Goal: Task Accomplishment & Management: Manage account settings

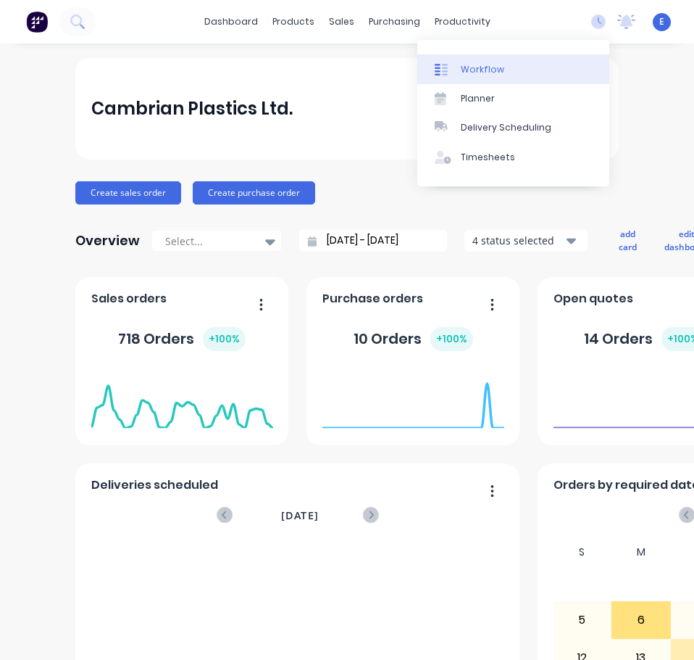
click at [475, 77] on link "Workflow" at bounding box center [513, 68] width 192 height 29
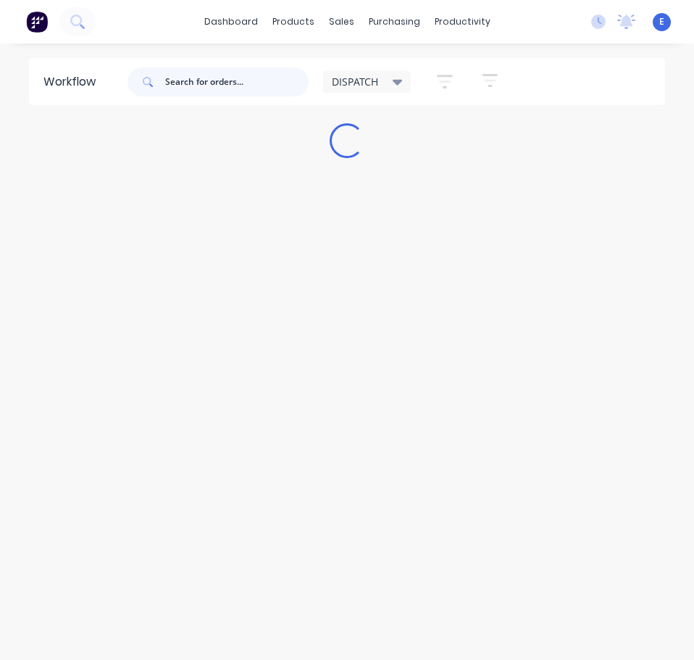
drag, startPoint x: 233, startPoint y: 86, endPoint x: 244, endPoint y: 104, distance: 20.9
click at [233, 86] on input "text" at bounding box center [237, 81] width 144 height 29
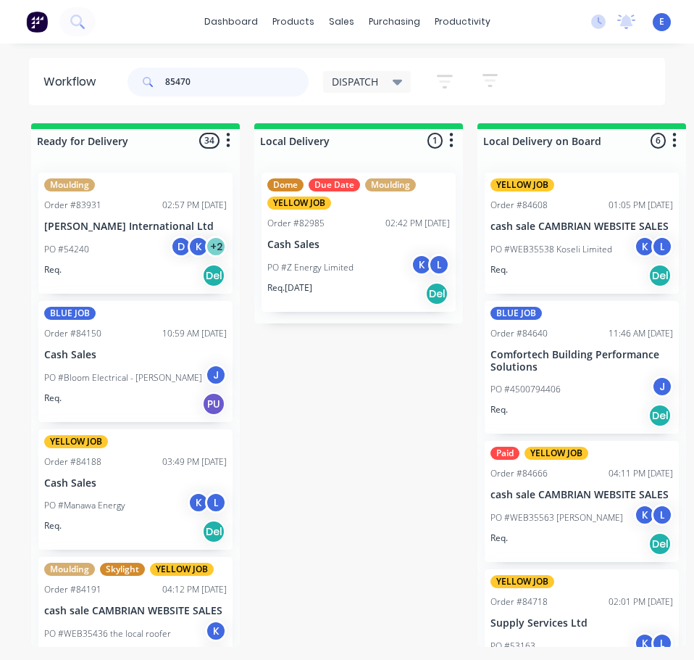
click at [240, 85] on input "85470" at bounding box center [237, 81] width 144 height 29
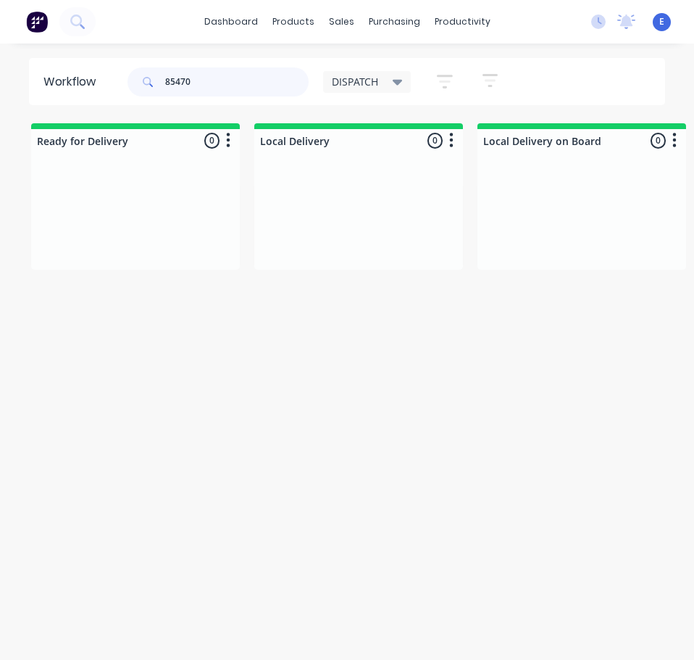
click at [176, 88] on input "85470" at bounding box center [237, 81] width 144 height 29
click at [176, 86] on input "85470" at bounding box center [237, 81] width 144 height 29
type input "85470"
click at [76, 20] on icon at bounding box center [77, 21] width 14 height 14
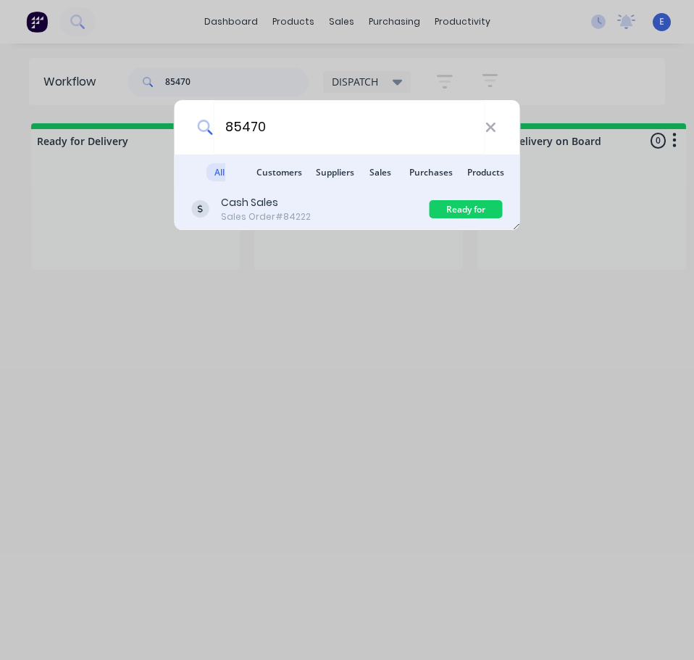
type input "85470"
click at [367, 201] on div "Cash Sales Sales Order #84222" at bounding box center [311, 209] width 238 height 28
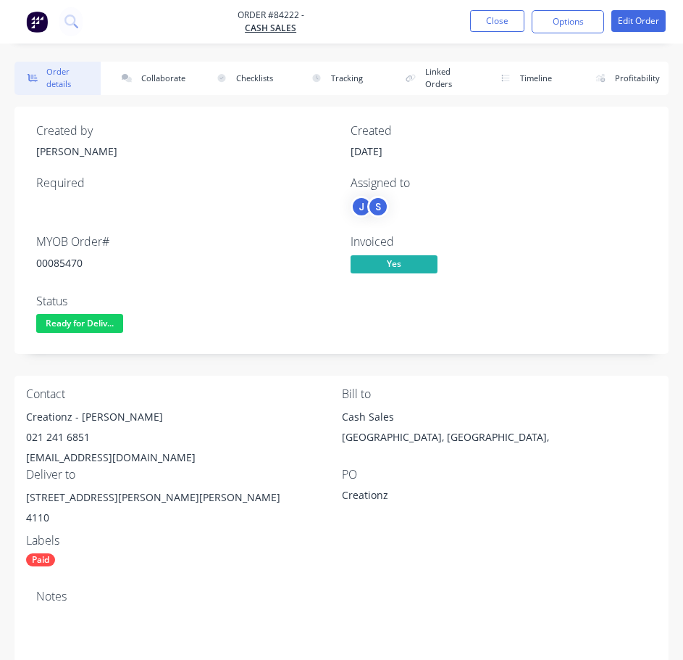
click at [46, 417] on div "Creationz - [PERSON_NAME]" at bounding box center [184, 417] width 316 height 20
copy div "Creationz"
drag, startPoint x: 79, startPoint y: 419, endPoint x: 128, endPoint y: 422, distance: 48.6
click at [128, 422] on div "Creationz - [PERSON_NAME]" at bounding box center [184, 417] width 316 height 20
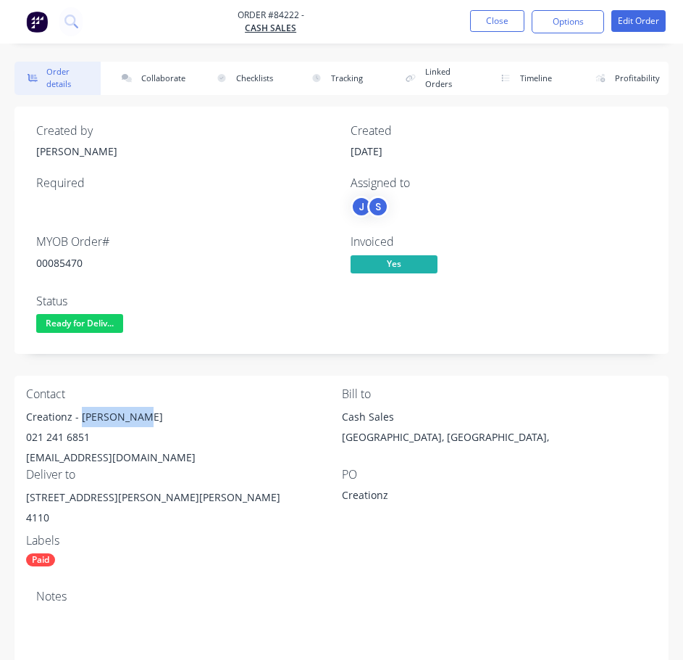
drag, startPoint x: 119, startPoint y: 417, endPoint x: 125, endPoint y: 421, distance: 7.8
copy div "[PERSON_NAME]"
click at [51, 437] on div "021 241 6851" at bounding box center [184, 437] width 316 height 20
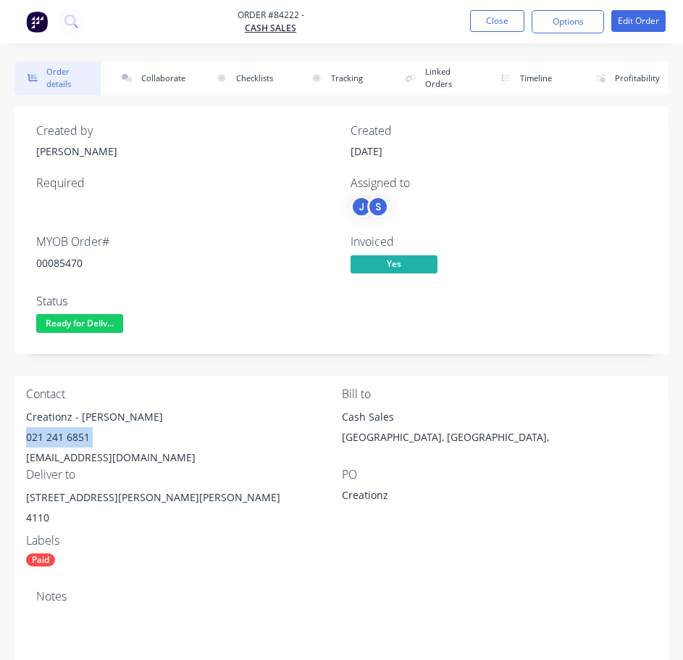
copy div "021 241 6851"
click at [72, 463] on div "[EMAIL_ADDRESS][DOMAIN_NAME]" at bounding box center [184, 457] width 316 height 20
copy div "[EMAIL_ADDRESS][DOMAIN_NAME]"
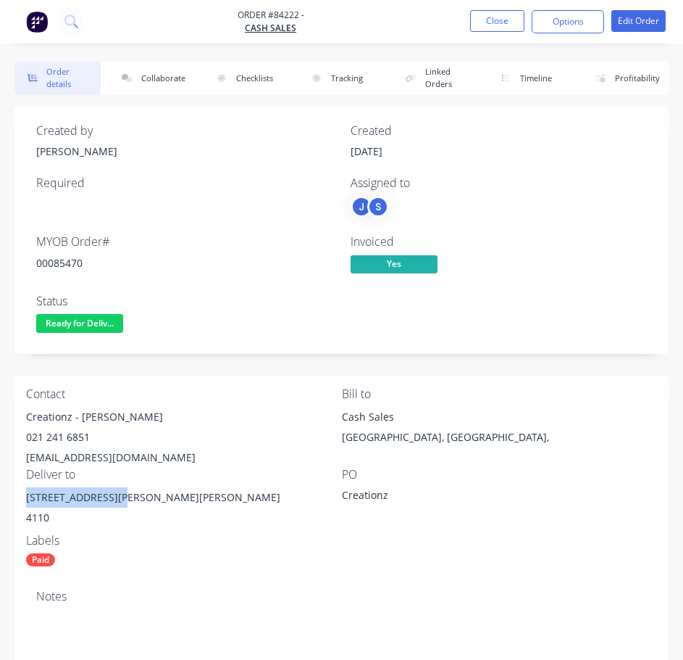
drag, startPoint x: 120, startPoint y: 495, endPoint x: 46, endPoint y: 494, distance: 73.9
click at [20, 496] on div "Contact Creationz - [PERSON_NAME] 021 241 6851 [EMAIL_ADDRESS][DOMAIN_NAME] Bil…" at bounding box center [341, 476] width 654 height 203
copy div "[STREET_ADDRESS][PERSON_NAME]"
click at [50, 265] on div "00085470" at bounding box center [184, 262] width 297 height 15
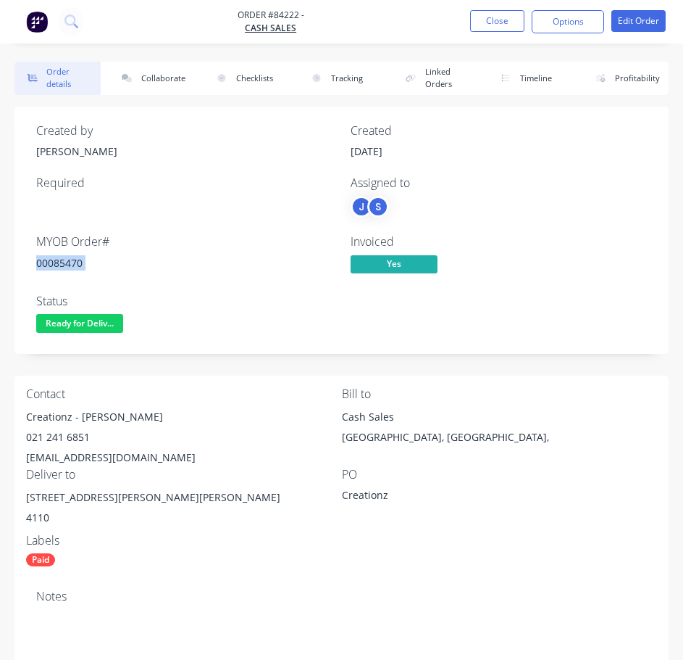
click at [49, 265] on div "00085470" at bounding box center [184, 262] width 297 height 15
copy div "00085470"
click at [63, 320] on span "Ready for Deliv..." at bounding box center [79, 323] width 87 height 18
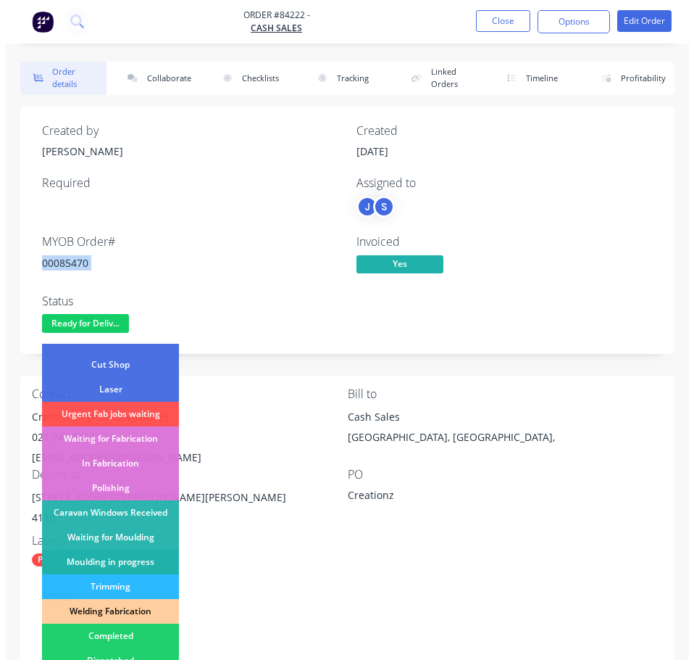
scroll to position [217, 0]
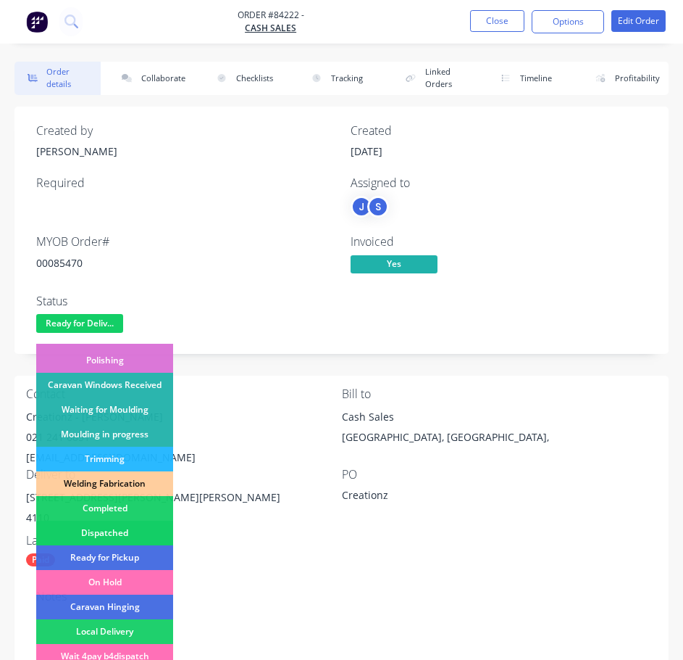
click at [143, 527] on div "Dispatched" at bounding box center [104, 532] width 137 height 25
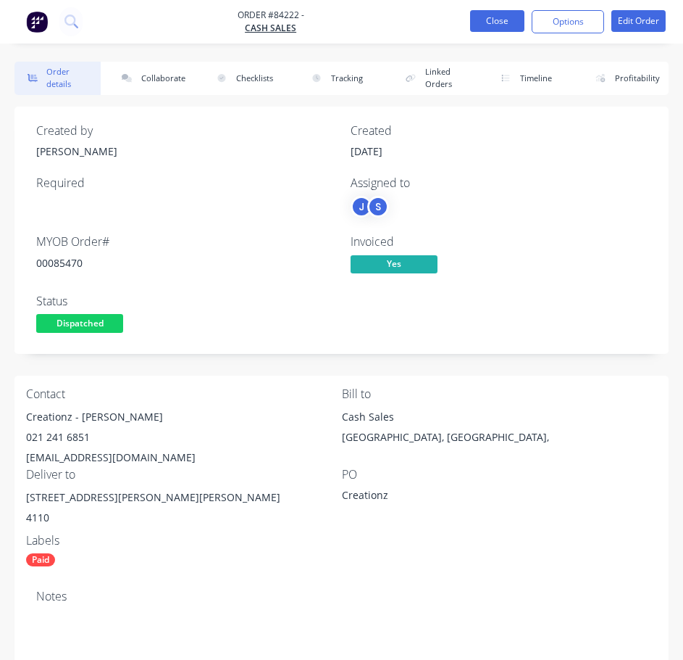
click at [517, 24] on button "Close" at bounding box center [497, 21] width 54 height 22
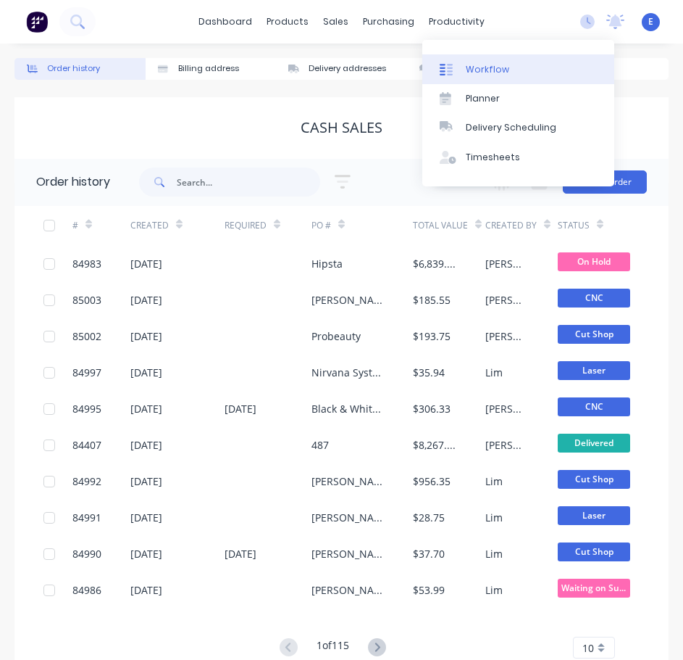
click at [481, 72] on div "Workflow" at bounding box center [487, 69] width 43 height 13
